Goal: Transaction & Acquisition: Purchase product/service

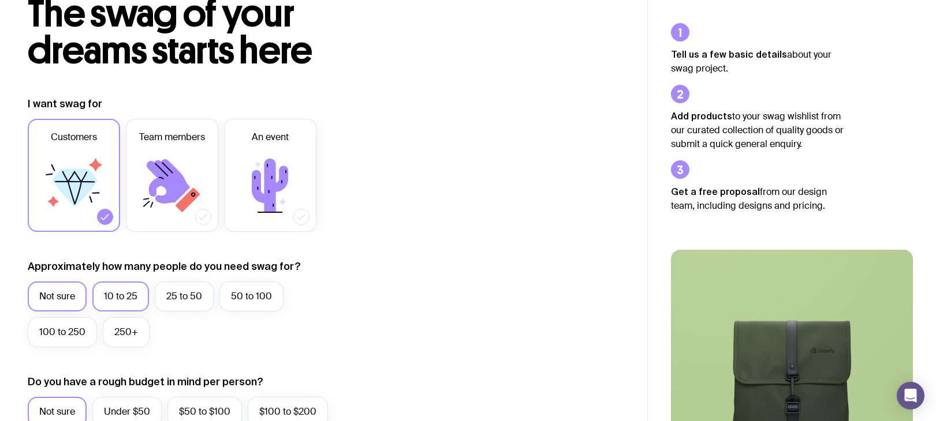
scroll to position [99, 0]
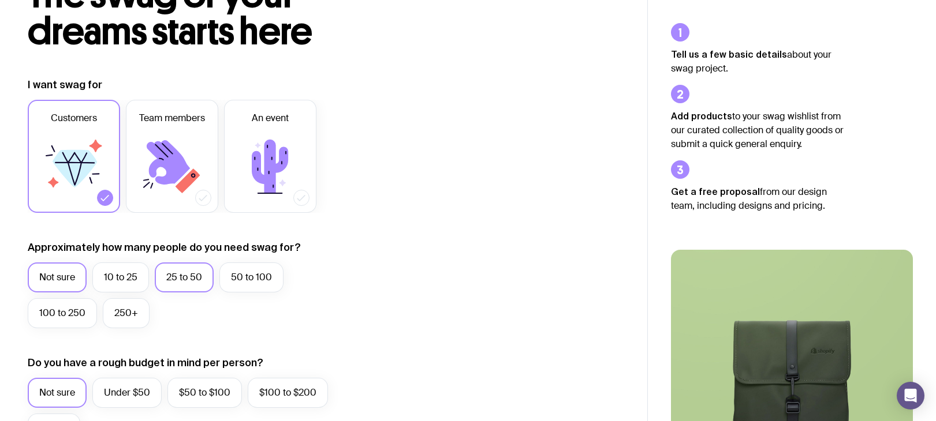
click at [180, 276] on label "25 to 50" at bounding box center [184, 278] width 59 height 30
click at [0, 0] on input "25 to 50" at bounding box center [0, 0] width 0 height 0
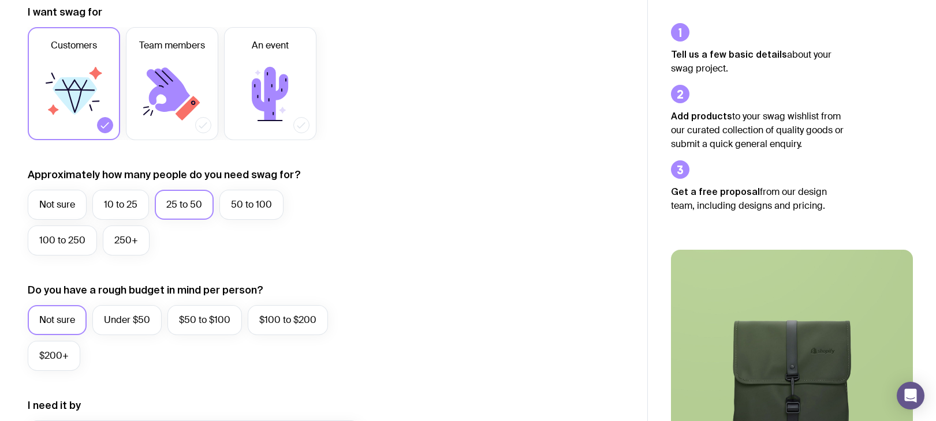
scroll to position [189, 0]
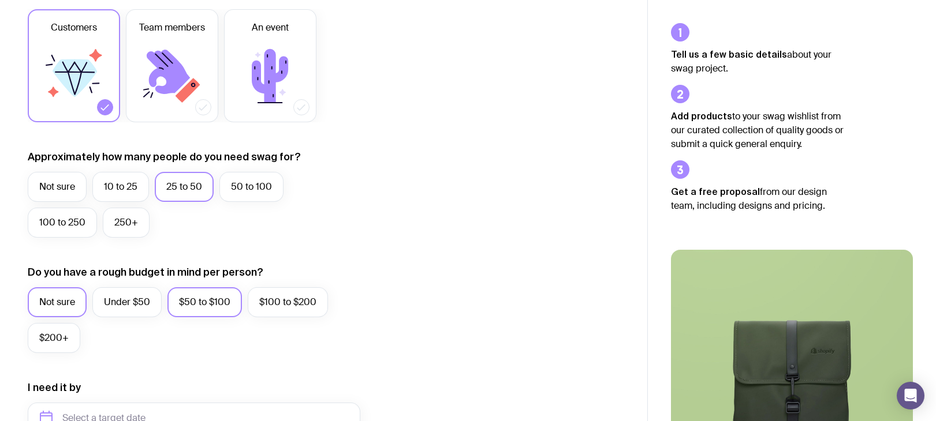
click at [208, 301] on label "$50 to $100" at bounding box center [204, 302] width 74 height 30
click at [0, 0] on input "$50 to $100" at bounding box center [0, 0] width 0 height 0
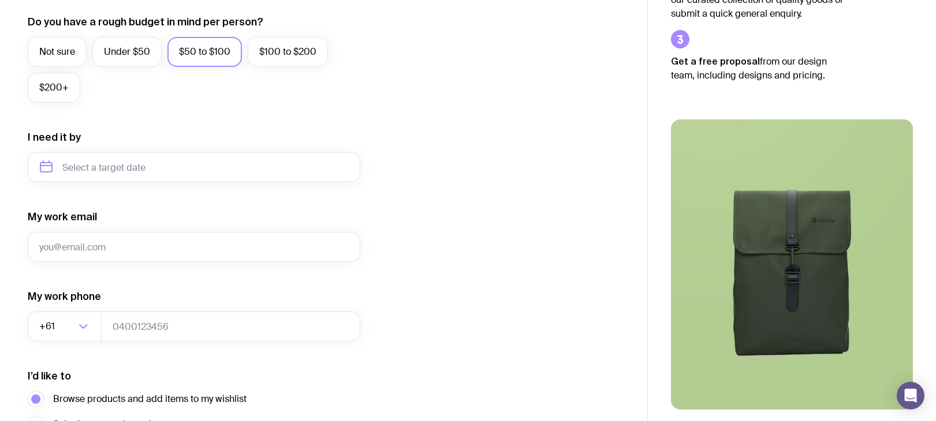
scroll to position [448, 0]
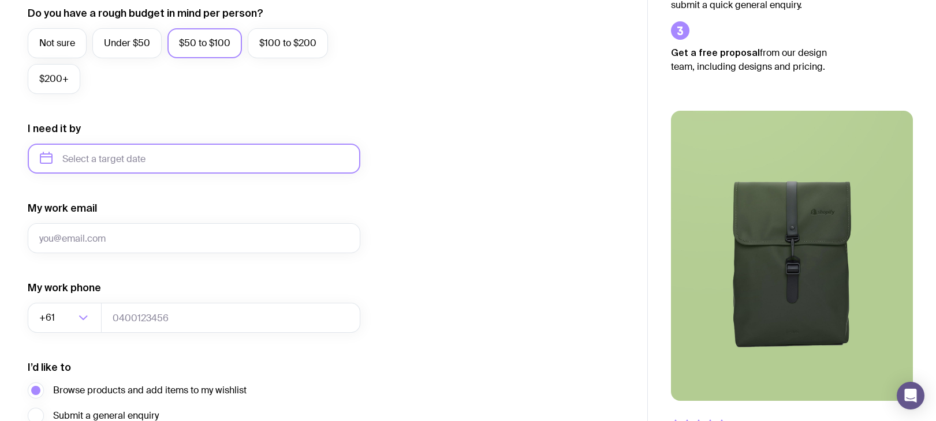
click at [155, 172] on input "text" at bounding box center [194, 159] width 332 height 30
click at [92, 298] on button "Nov" at bounding box center [101, 300] width 42 height 23
type input "[DATE]"
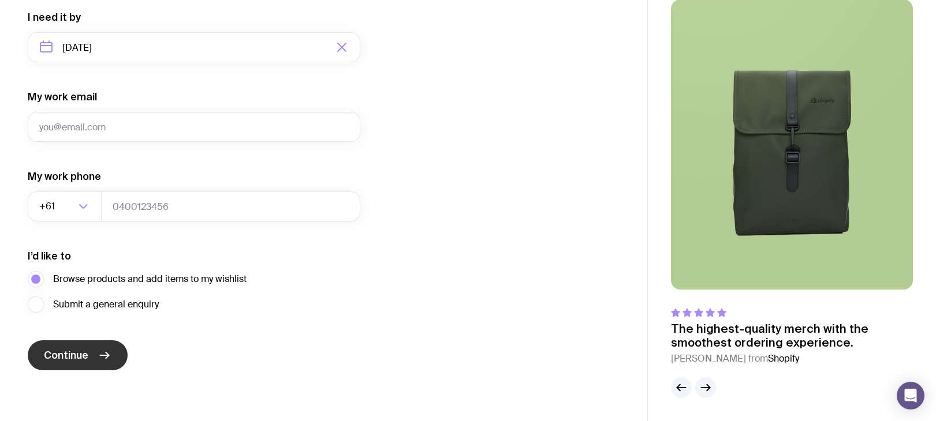
scroll to position [560, 0]
click at [99, 350] on icon "submit" at bounding box center [105, 356] width 14 height 14
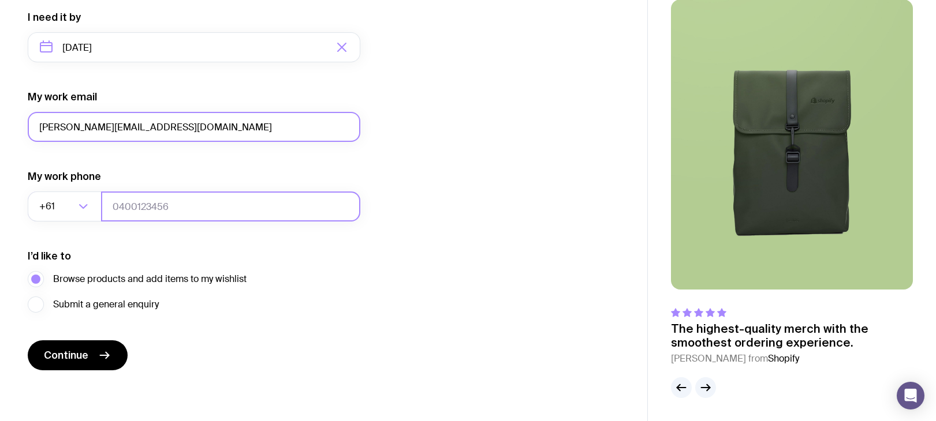
type input "[PERSON_NAME][EMAIL_ADDRESS][DOMAIN_NAME]"
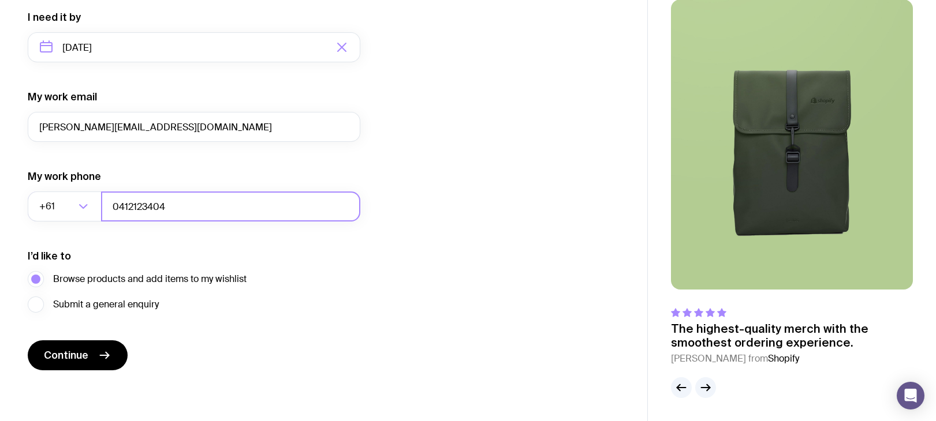
type input "0412123404"
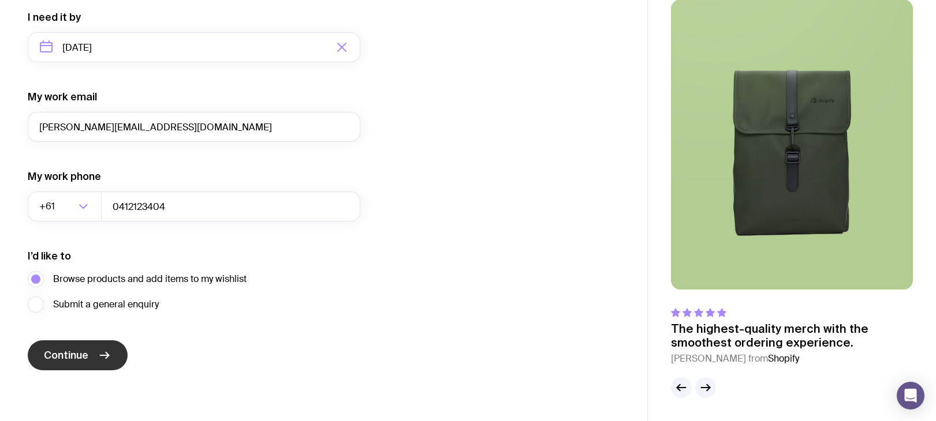
click at [72, 344] on button "Continue" at bounding box center [78, 356] width 100 height 30
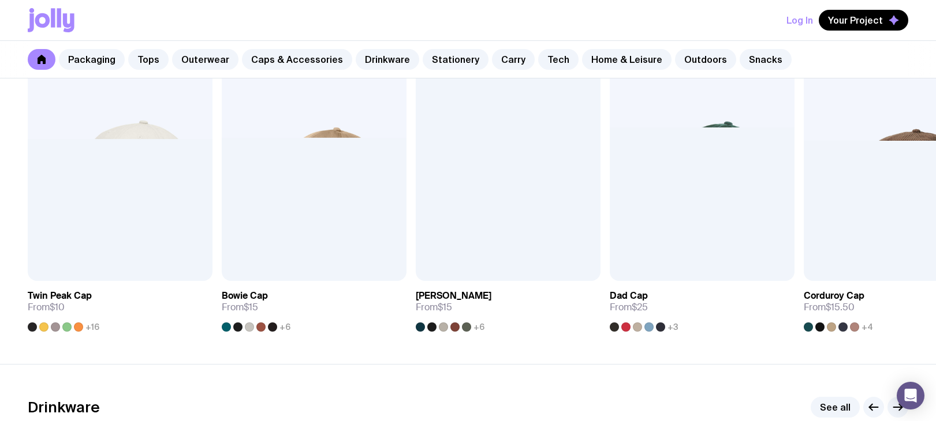
scroll to position [1385, 0]
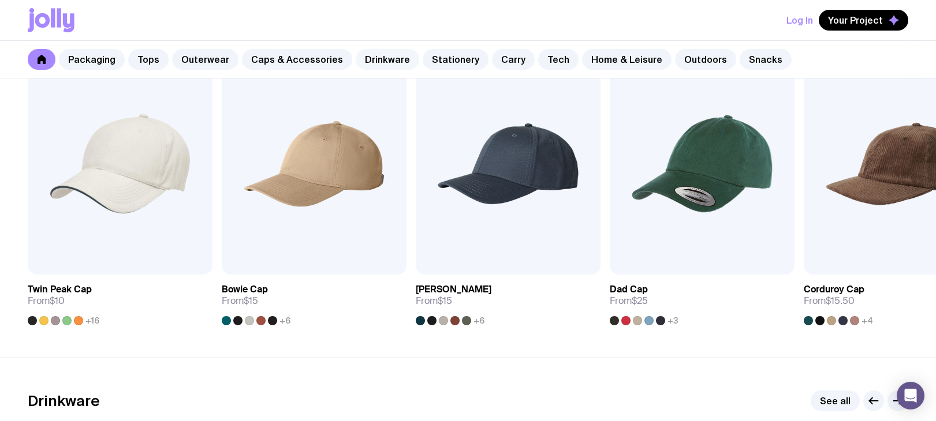
click at [381, 64] on link "Drinkware" at bounding box center [387, 59] width 63 height 21
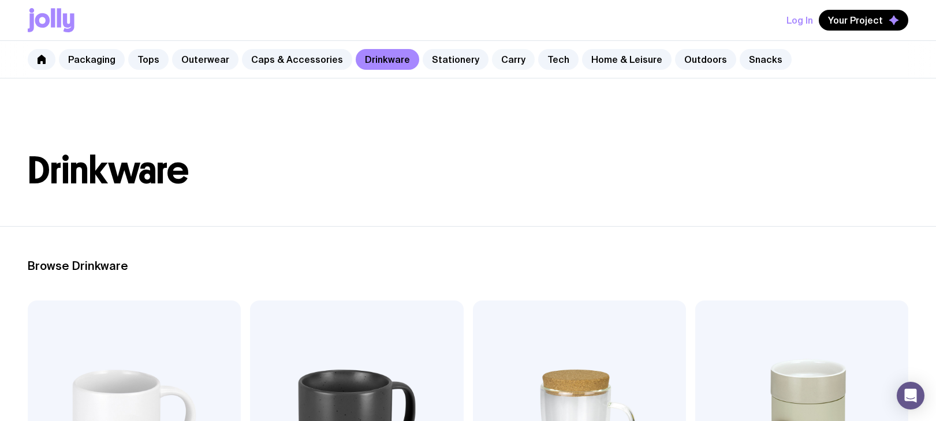
click at [504, 60] on link "Carry" at bounding box center [513, 59] width 43 height 21
